Goal: Task Accomplishment & Management: Manage account settings

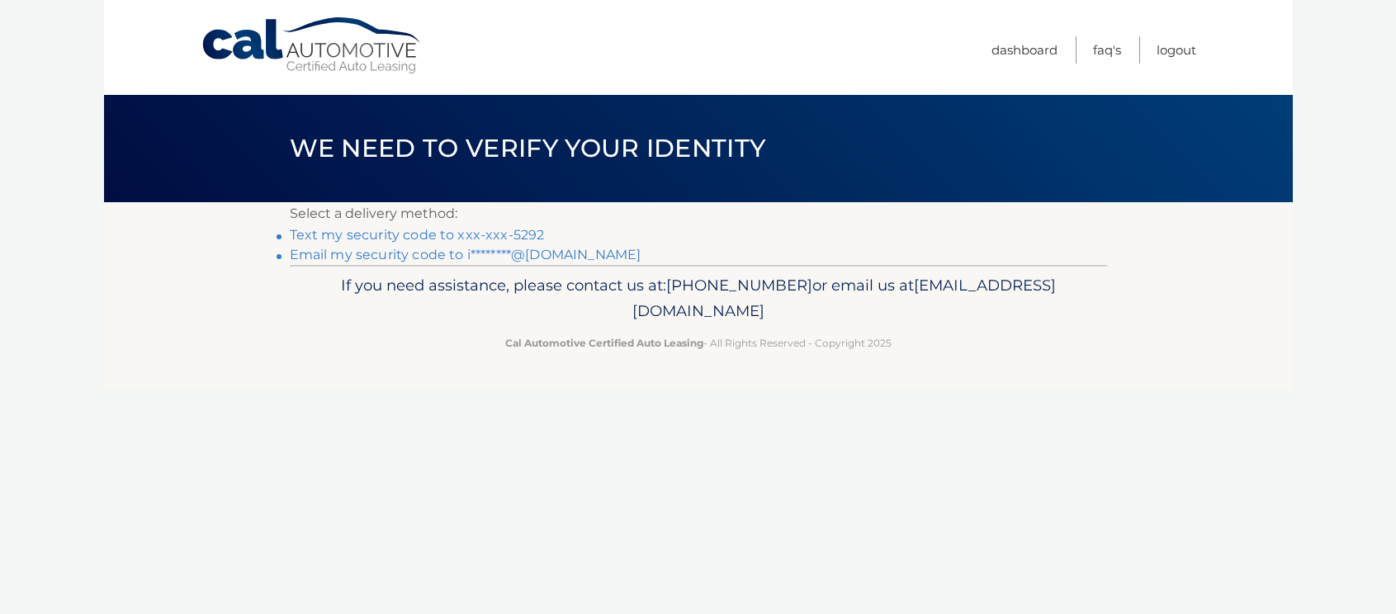
click at [362, 235] on link "Text my security code to xxx-xxx-5292" at bounding box center [417, 235] width 255 height 16
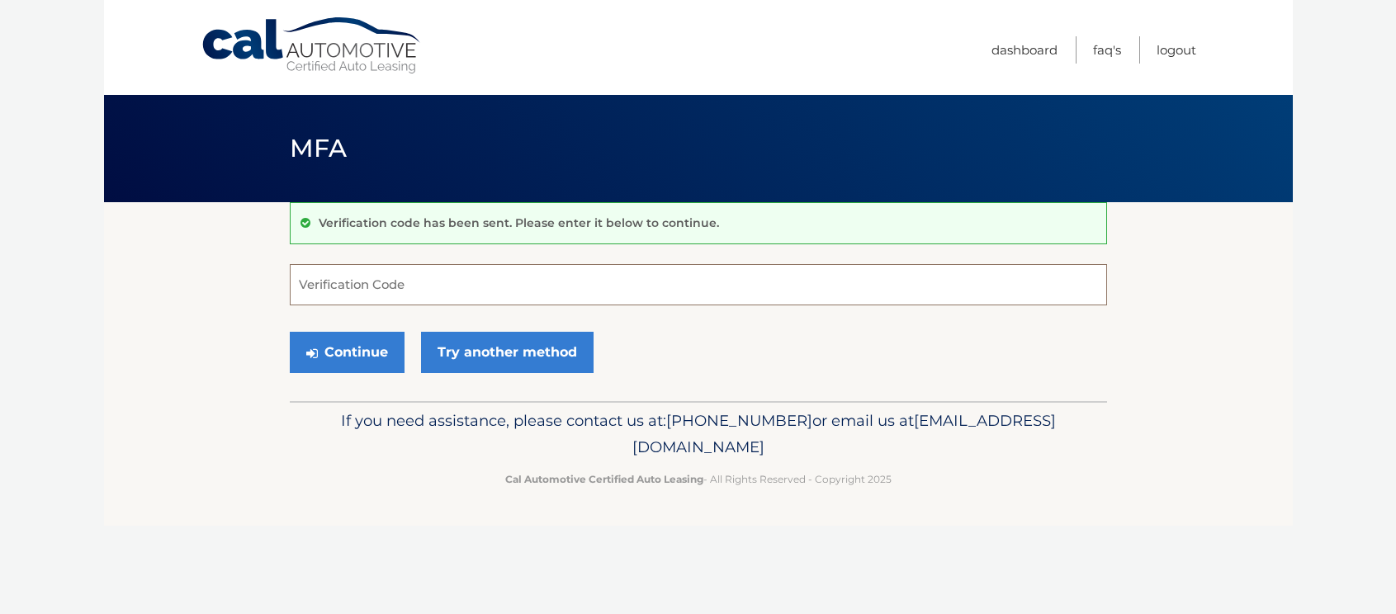
click at [359, 276] on input "Verification Code" at bounding box center [698, 284] width 817 height 41
type input "994884"
click at [354, 356] on button "Continue" at bounding box center [347, 352] width 115 height 41
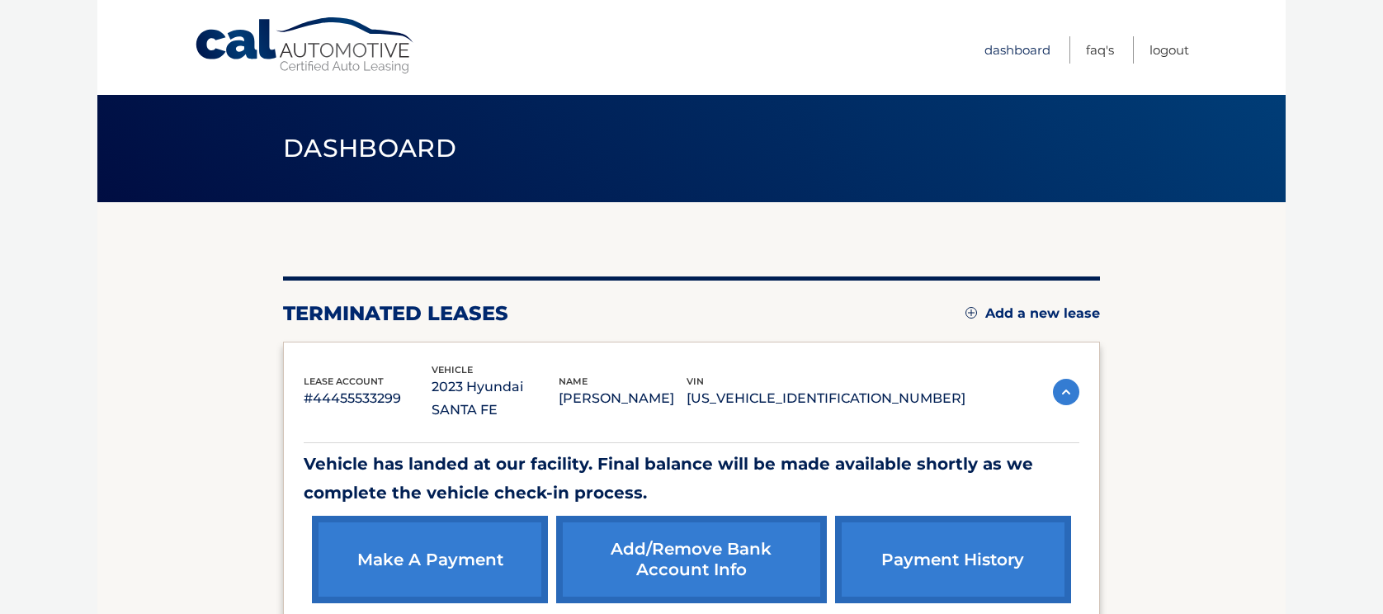
click at [1014, 47] on link "Dashboard" at bounding box center [1018, 49] width 66 height 27
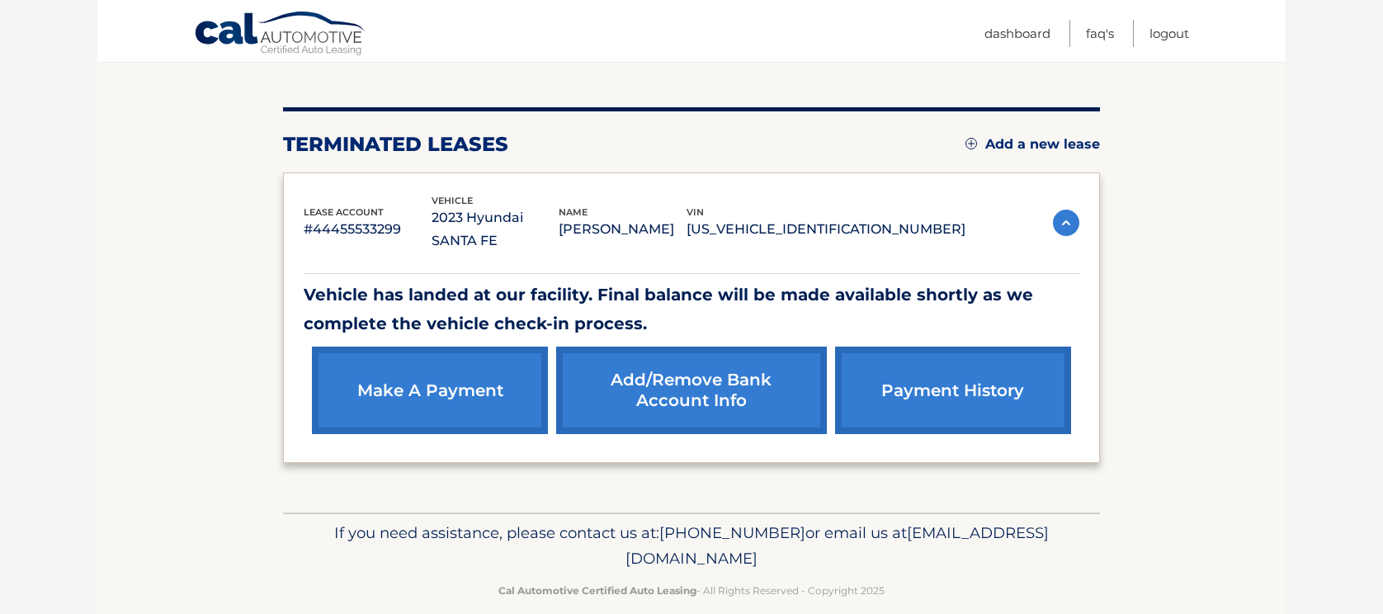
scroll to position [170, 0]
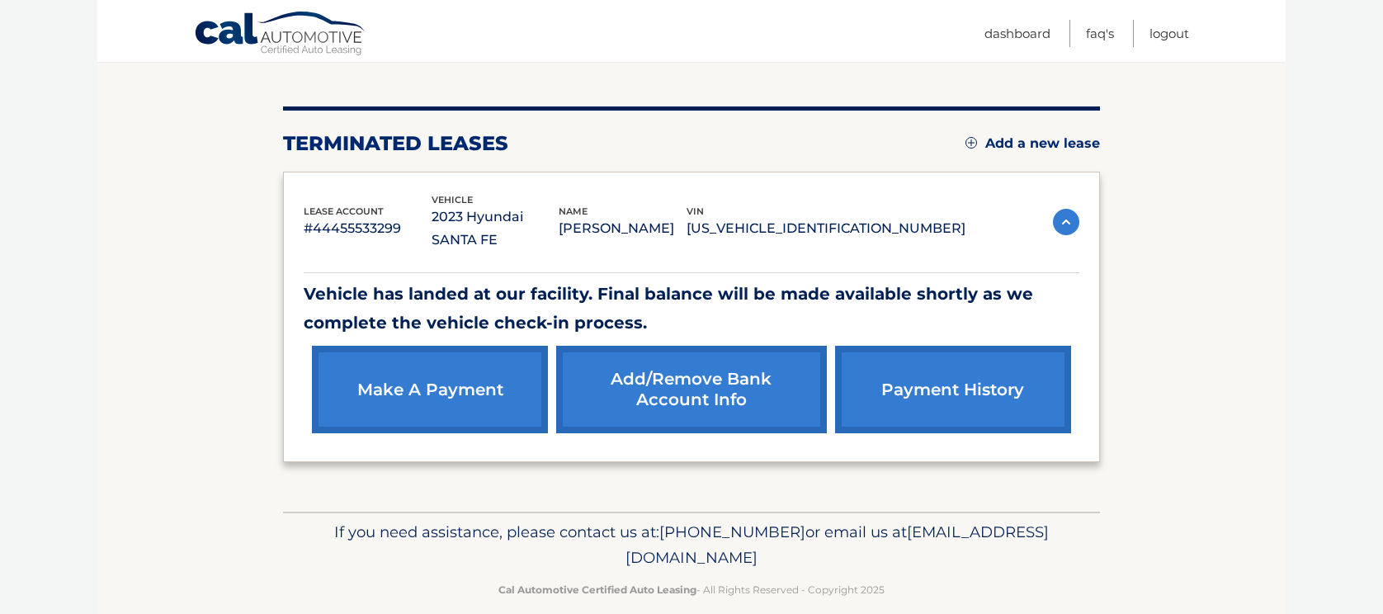
click at [665, 361] on link "Add/Remove bank account info" at bounding box center [691, 389] width 270 height 87
click at [958, 362] on link "payment history" at bounding box center [953, 389] width 236 height 87
click at [1168, 31] on link "Logout" at bounding box center [1170, 33] width 40 height 27
